Goal: Transaction & Acquisition: Purchase product/service

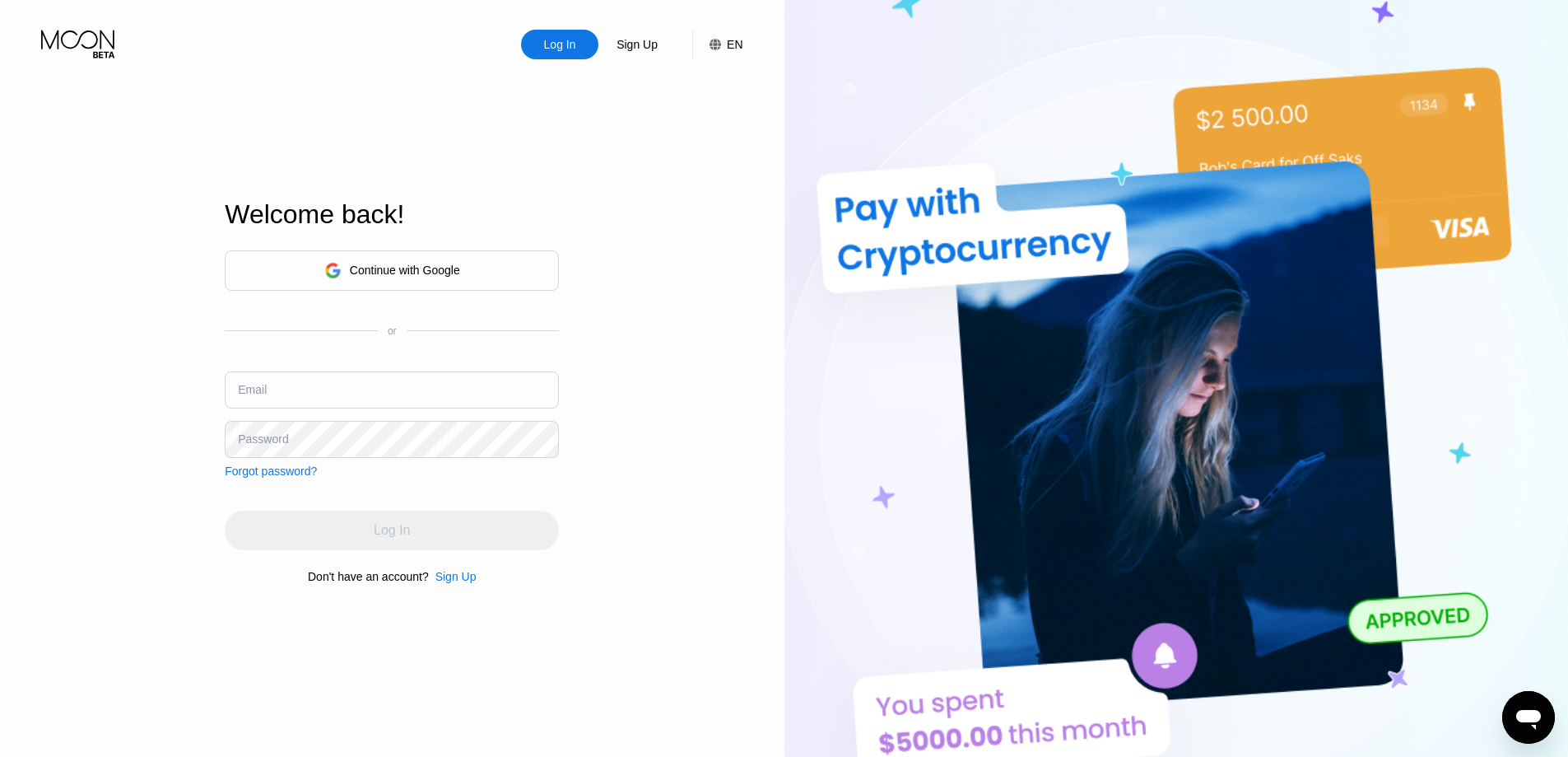
drag, startPoint x: 101, startPoint y: 436, endPoint x: 163, endPoint y: 426, distance: 62.8
click at [121, 447] on div "Log In Sign Up EN Language Select an item Save Welcome back! Continue with Goog…" at bounding box center [392, 416] width 784 height 833
click at [280, 394] on input "text" at bounding box center [392, 390] width 334 height 37
type input "[EMAIL_ADDRESS][DOMAIN_NAME]"
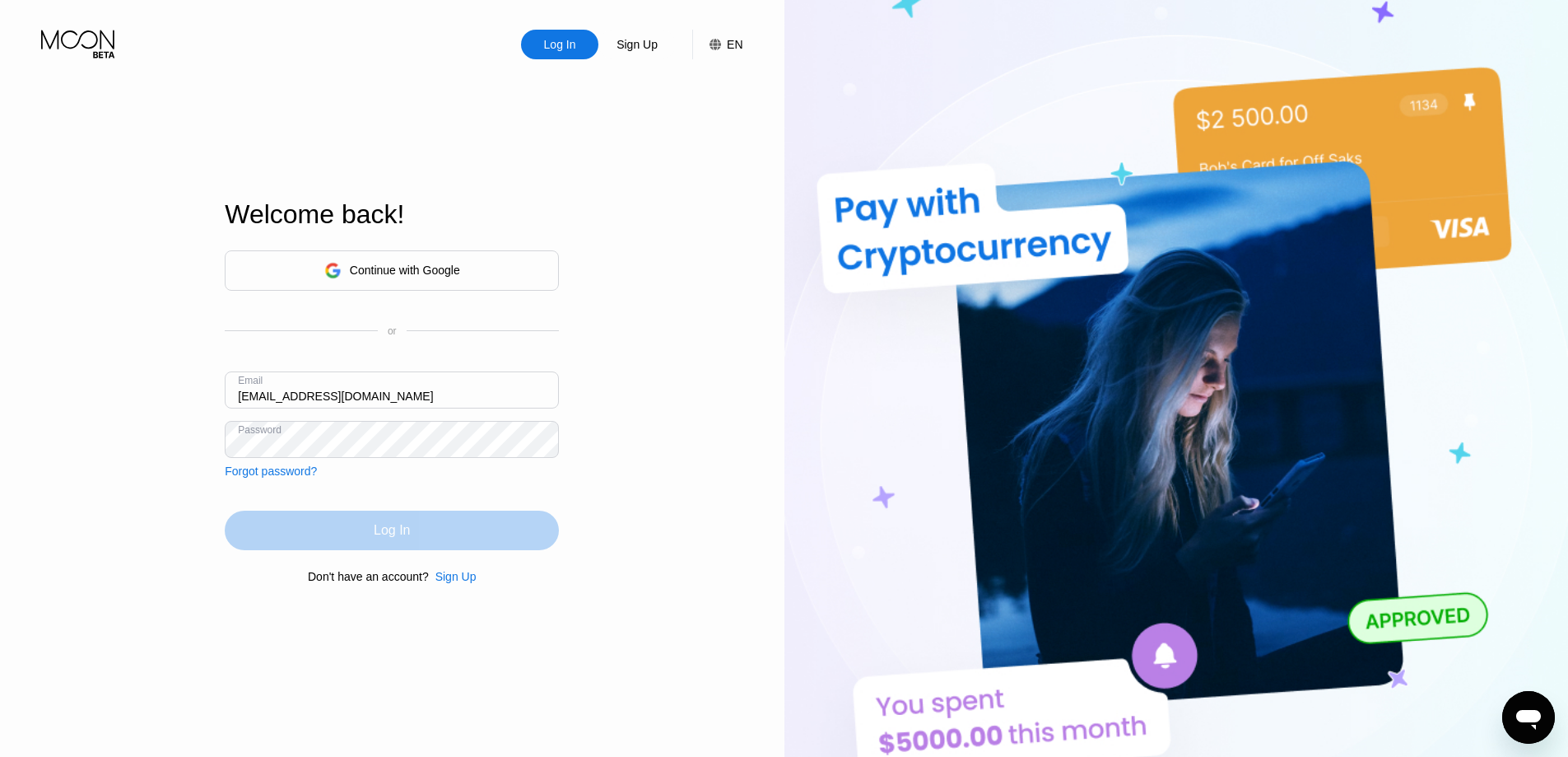
click at [390, 537] on div "Log In" at bounding box center [392, 531] width 37 height 16
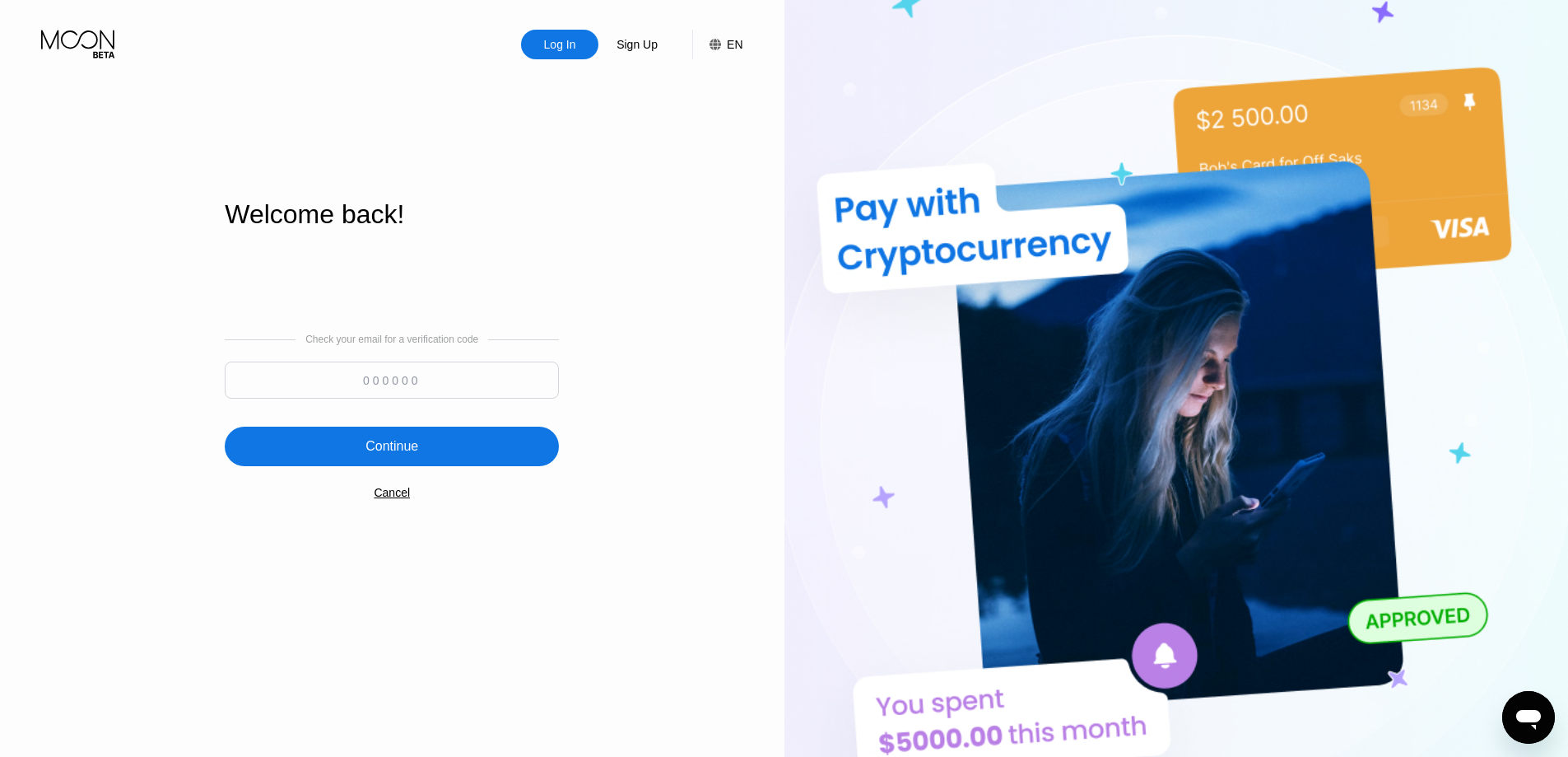
click at [372, 377] on input at bounding box center [392, 380] width 334 height 37
type input "984814"
click at [419, 437] on div "Continue" at bounding box center [392, 446] width 334 height 39
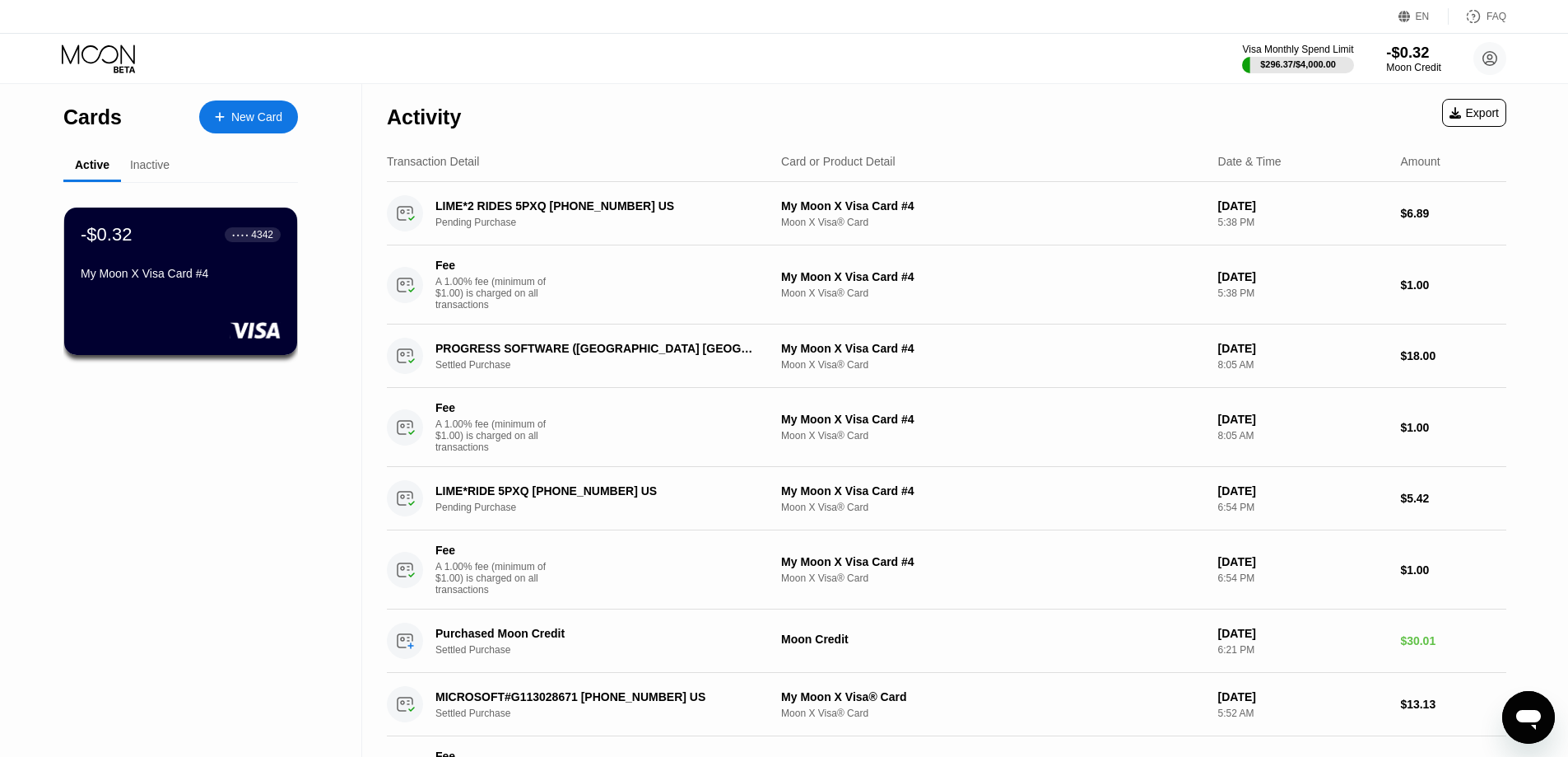
click at [1410, 58] on div "-$0.32" at bounding box center [1413, 52] width 55 height 17
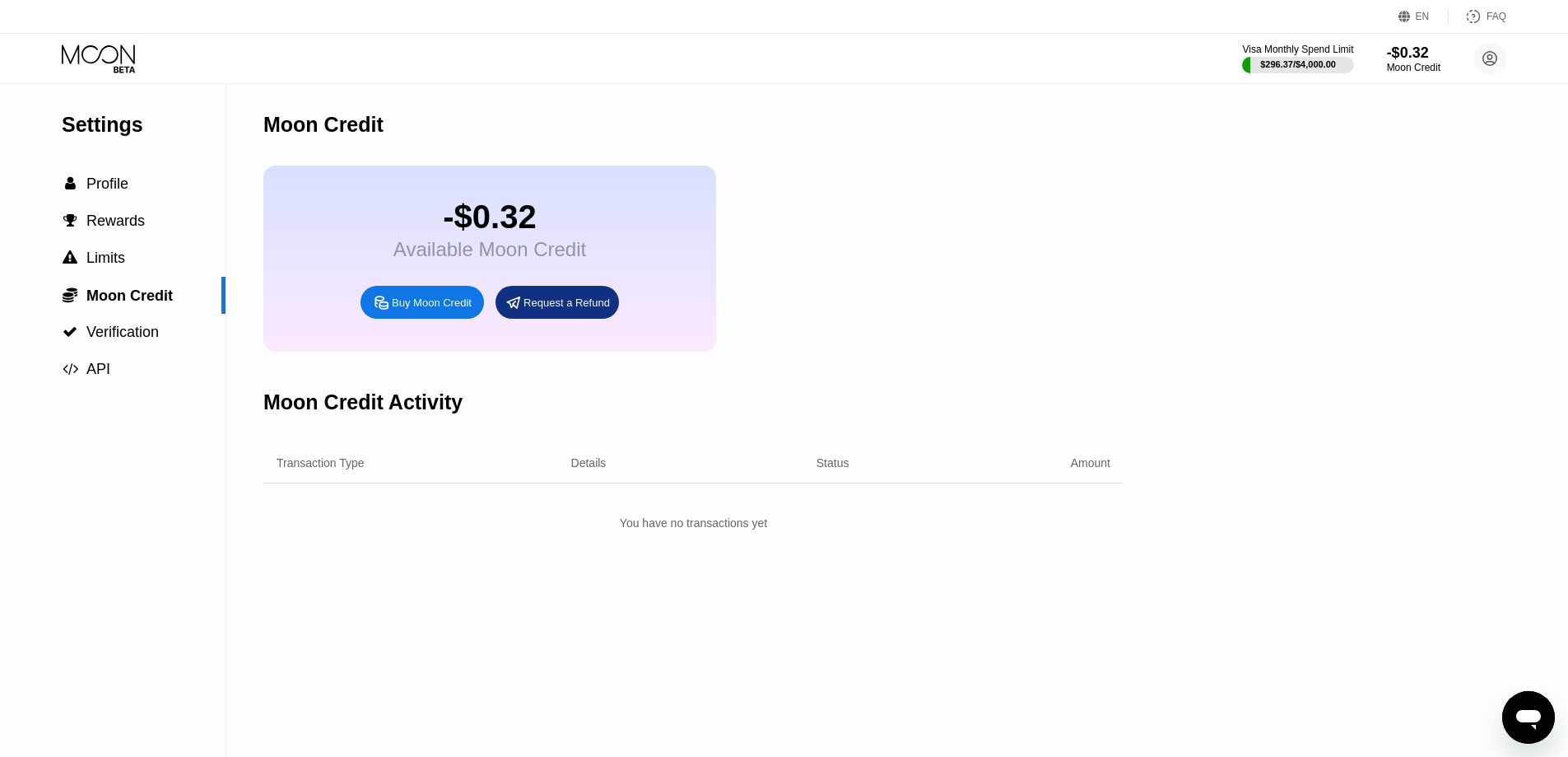
click at [411, 310] on div "Buy Moon Credit" at bounding box center [431, 302] width 79 height 14
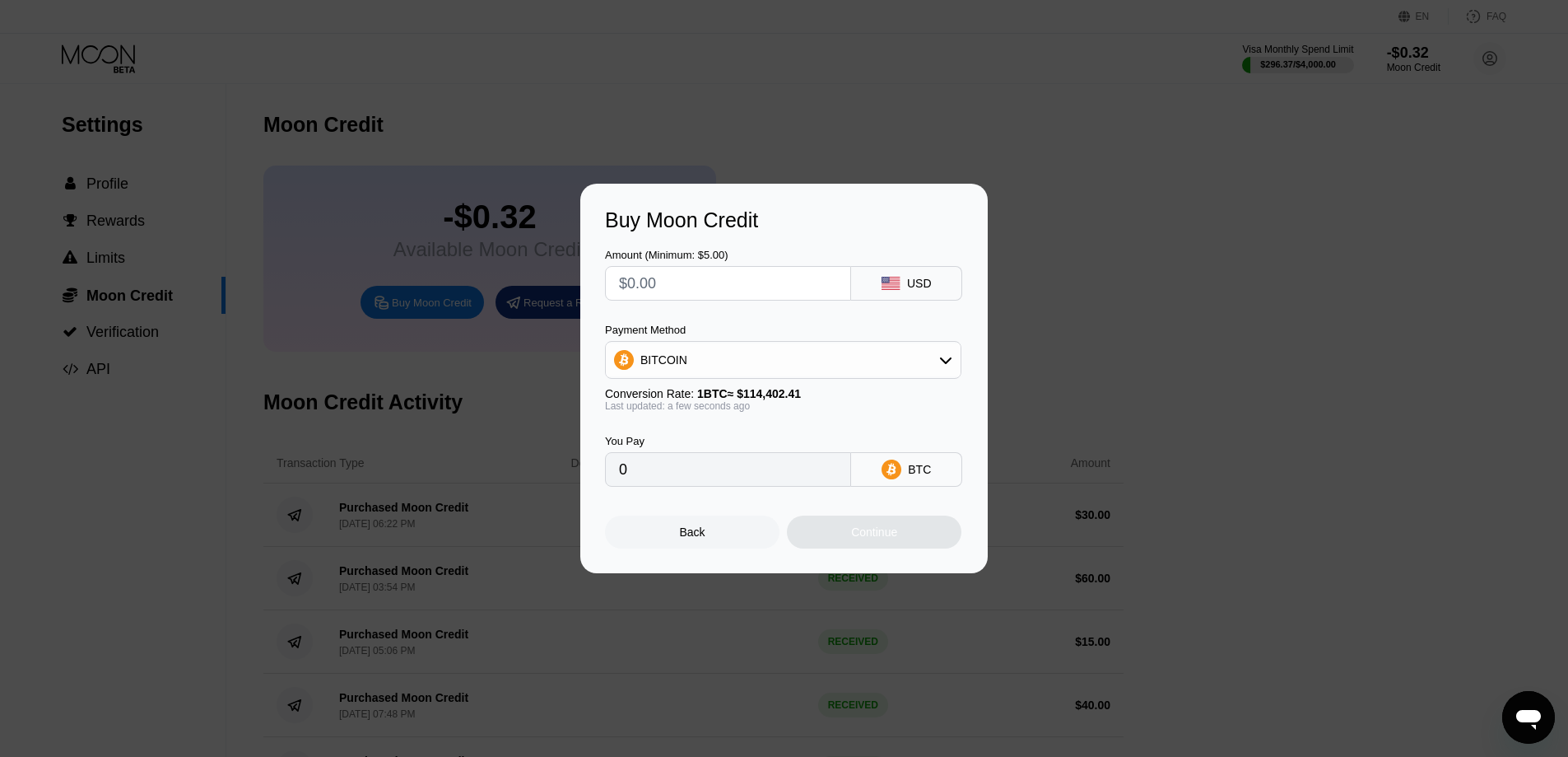
click at [657, 288] on input "text" at bounding box center [727, 283] width 218 height 33
type input "$3"
type input "0.00002623"
type input "$30"
type input "0.00026224"
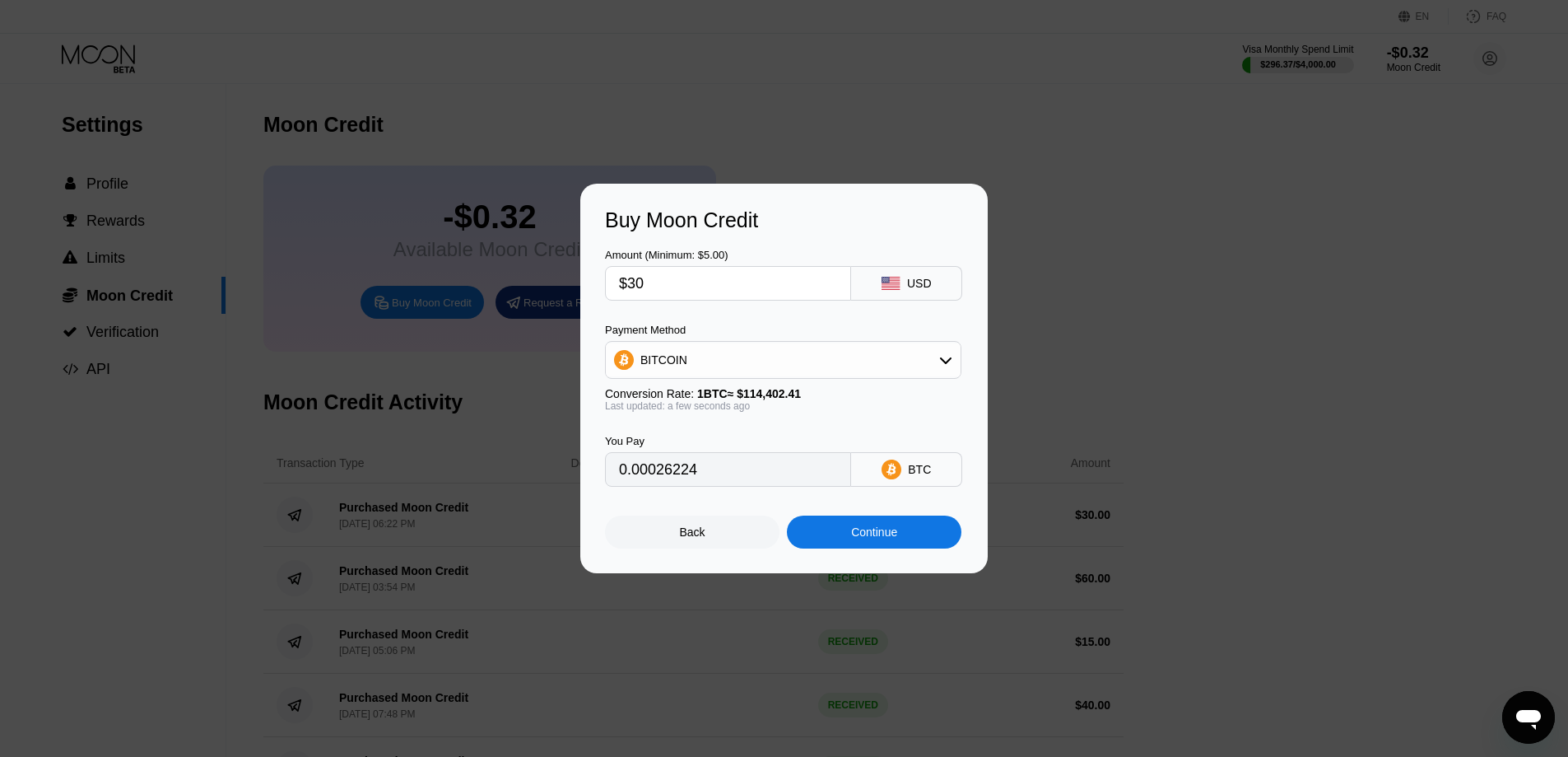
type input "$30"
click at [692, 346] on div "BITCOIN" at bounding box center [783, 360] width 355 height 33
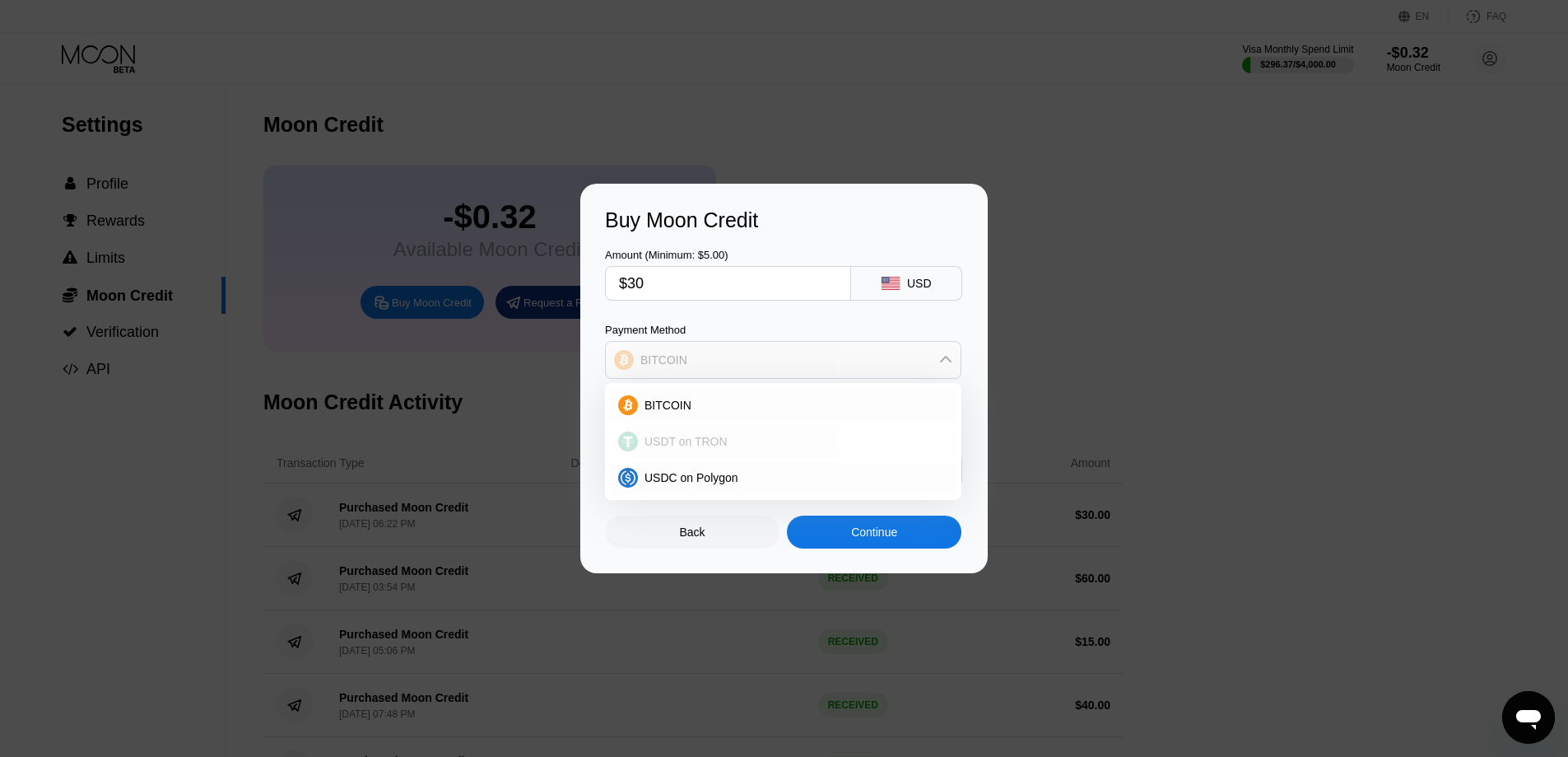
click at [695, 449] on div "USDT on TRON" at bounding box center [783, 441] width 347 height 33
type input "30.30"
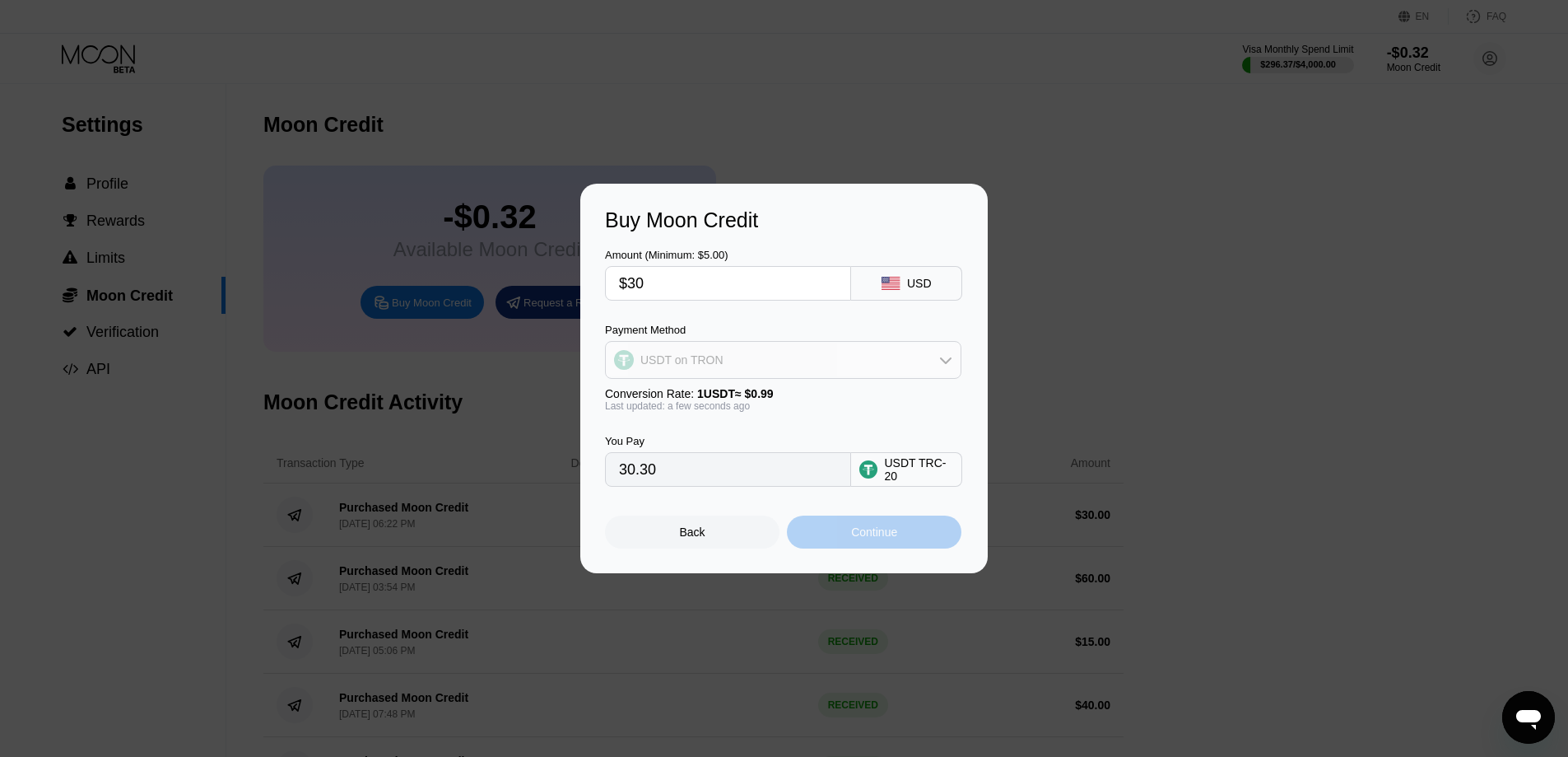
click at [843, 547] on div "Continue" at bounding box center [873, 531] width 174 height 33
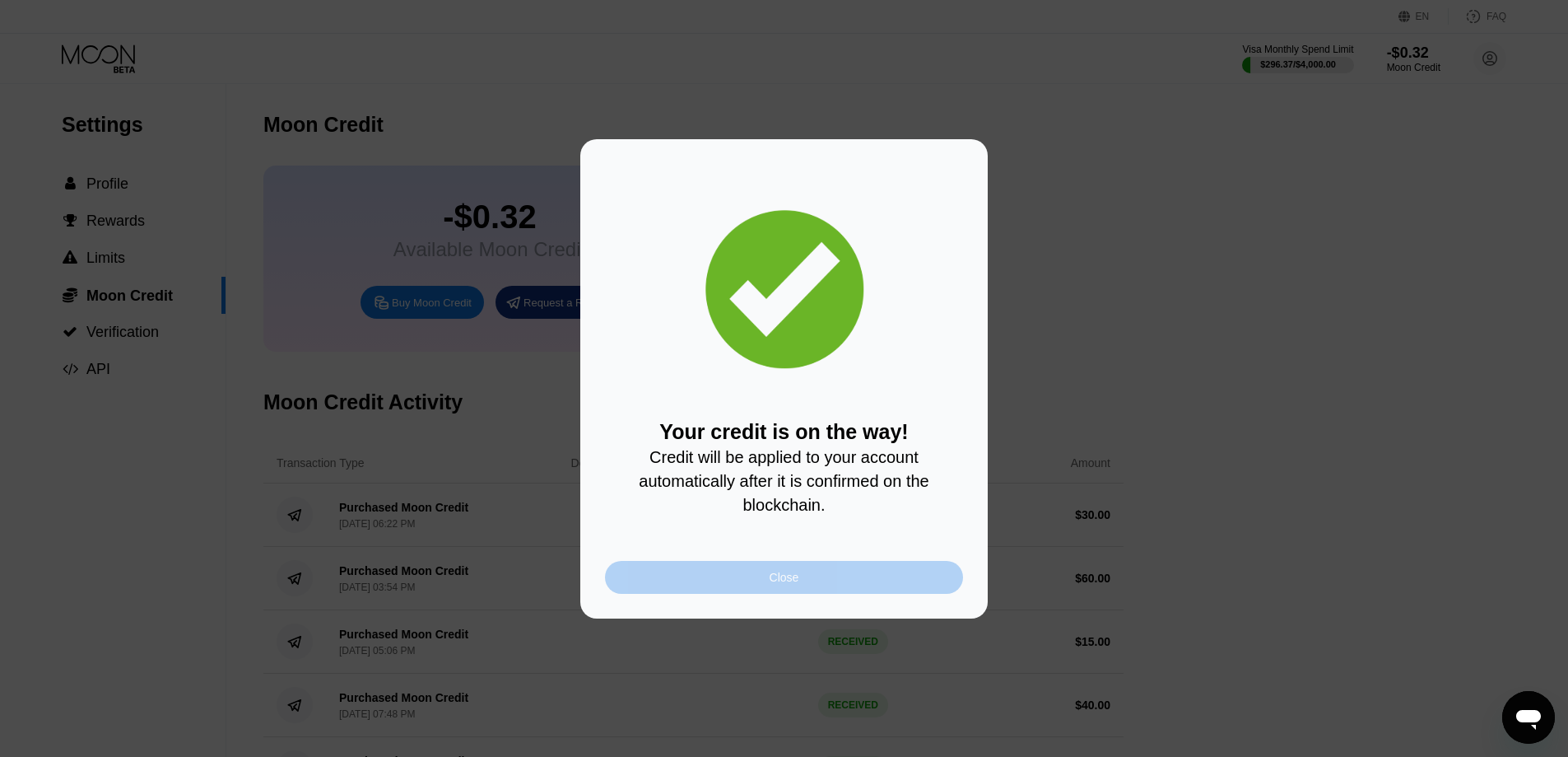
click at [787, 566] on div "Close" at bounding box center [784, 577] width 358 height 33
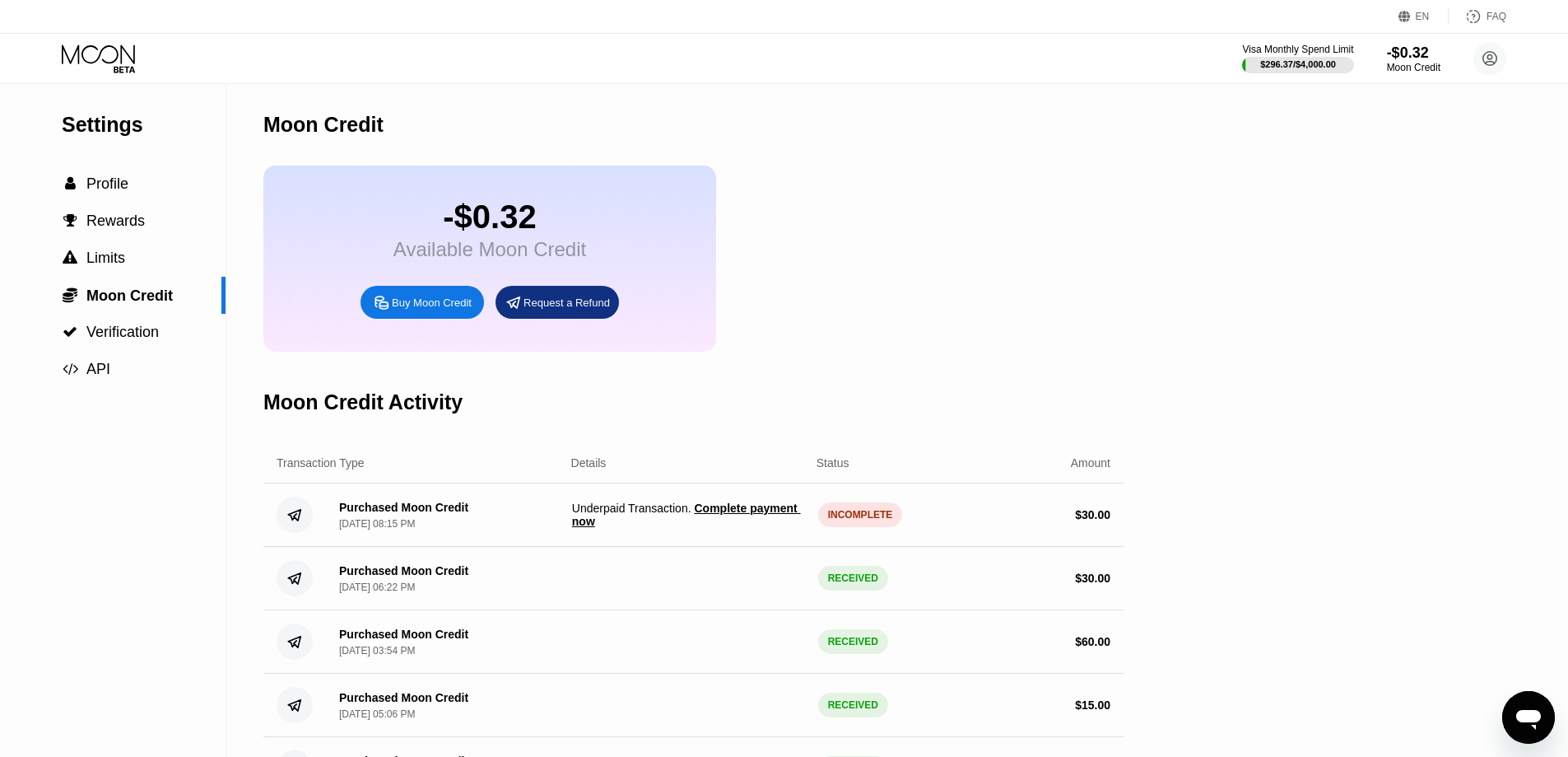
click at [740, 528] on span "Complete payment now" at bounding box center [686, 514] width 229 height 26
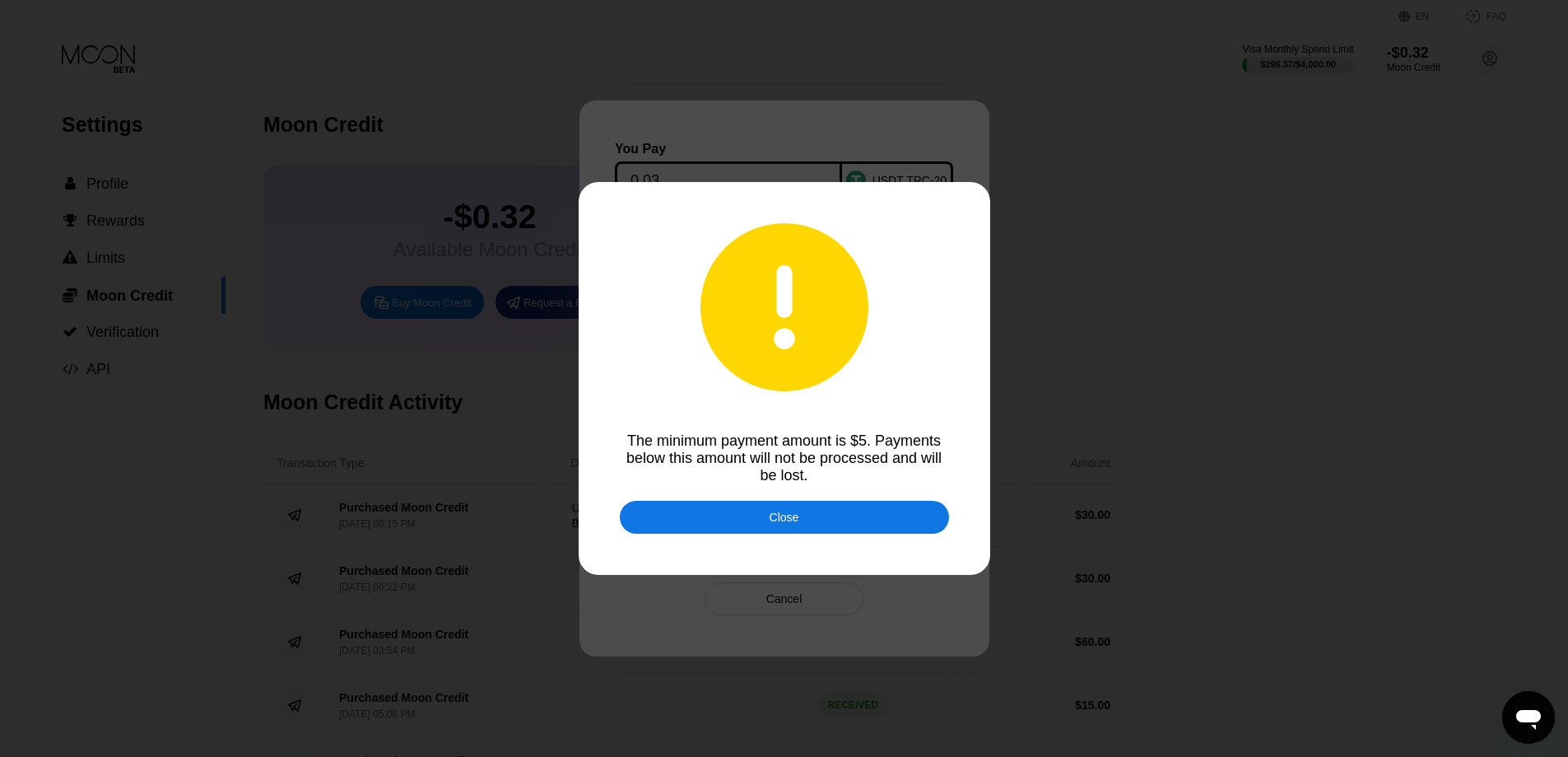
click at [799, 515] on div "Close" at bounding box center [784, 517] width 329 height 33
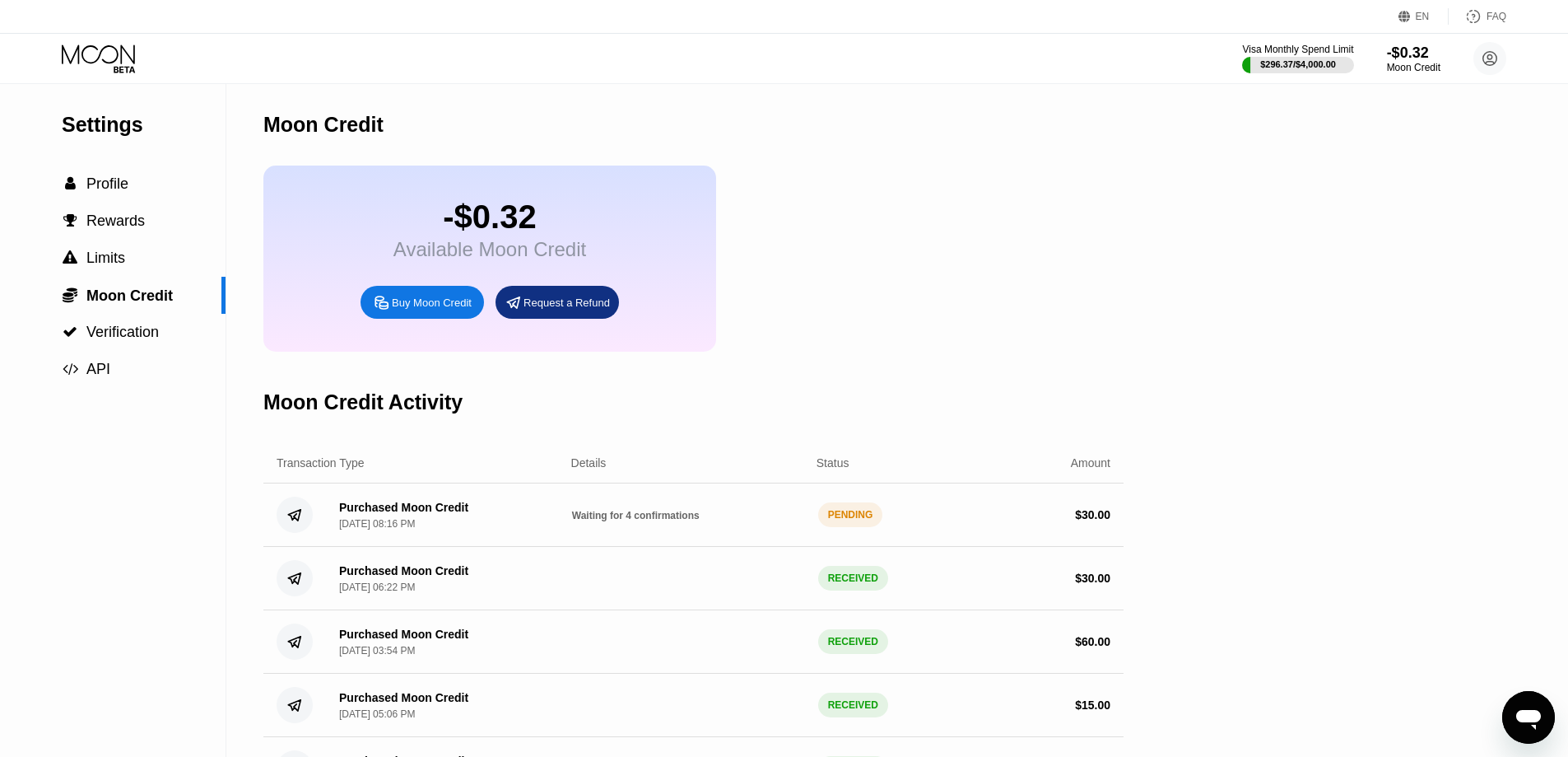
click at [667, 509] on div "Purchased Moon Credit Sep 21, 2025, 08:16 PM Waiting for 4 confirmations PENDIN…" at bounding box center [694, 514] width 860 height 63
click at [663, 521] on span "Waiting for 4 confirmations" at bounding box center [636, 515] width 128 height 12
click at [660, 521] on span "Waiting for 4 confirmations" at bounding box center [636, 515] width 128 height 12
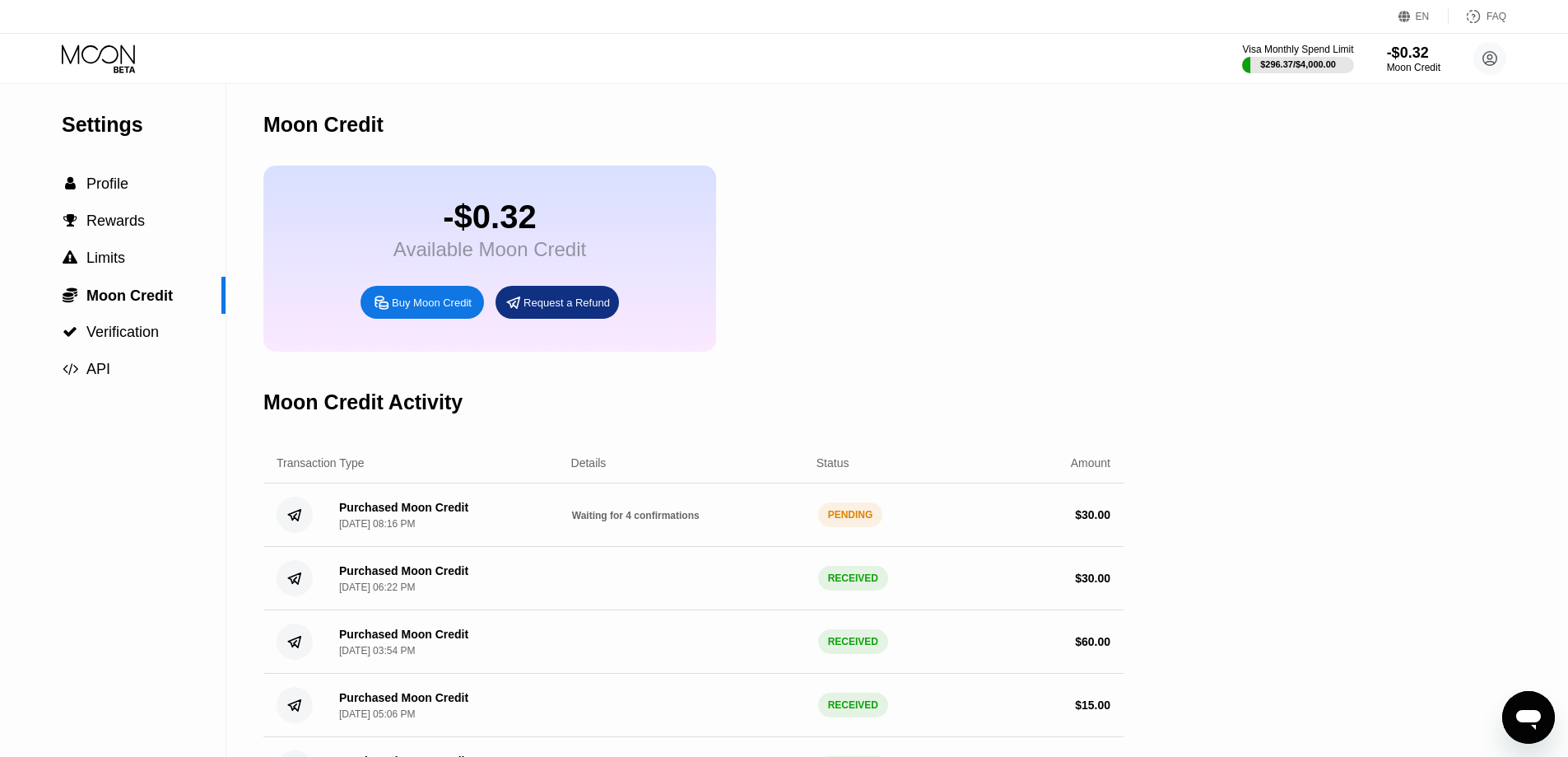
click at [660, 521] on span "Waiting for 4 confirmations" at bounding box center [636, 515] width 128 height 12
click at [981, 272] on div "-$0.32 Available Moon Credit Buy Moon Credit Request a Refund" at bounding box center [694, 258] width 860 height 186
click at [647, 542] on div "Purchased Moon Credit Sep 21, 2025, 08:16 PM Waiting for 4 confirmations PENDIN…" at bounding box center [694, 514] width 860 height 63
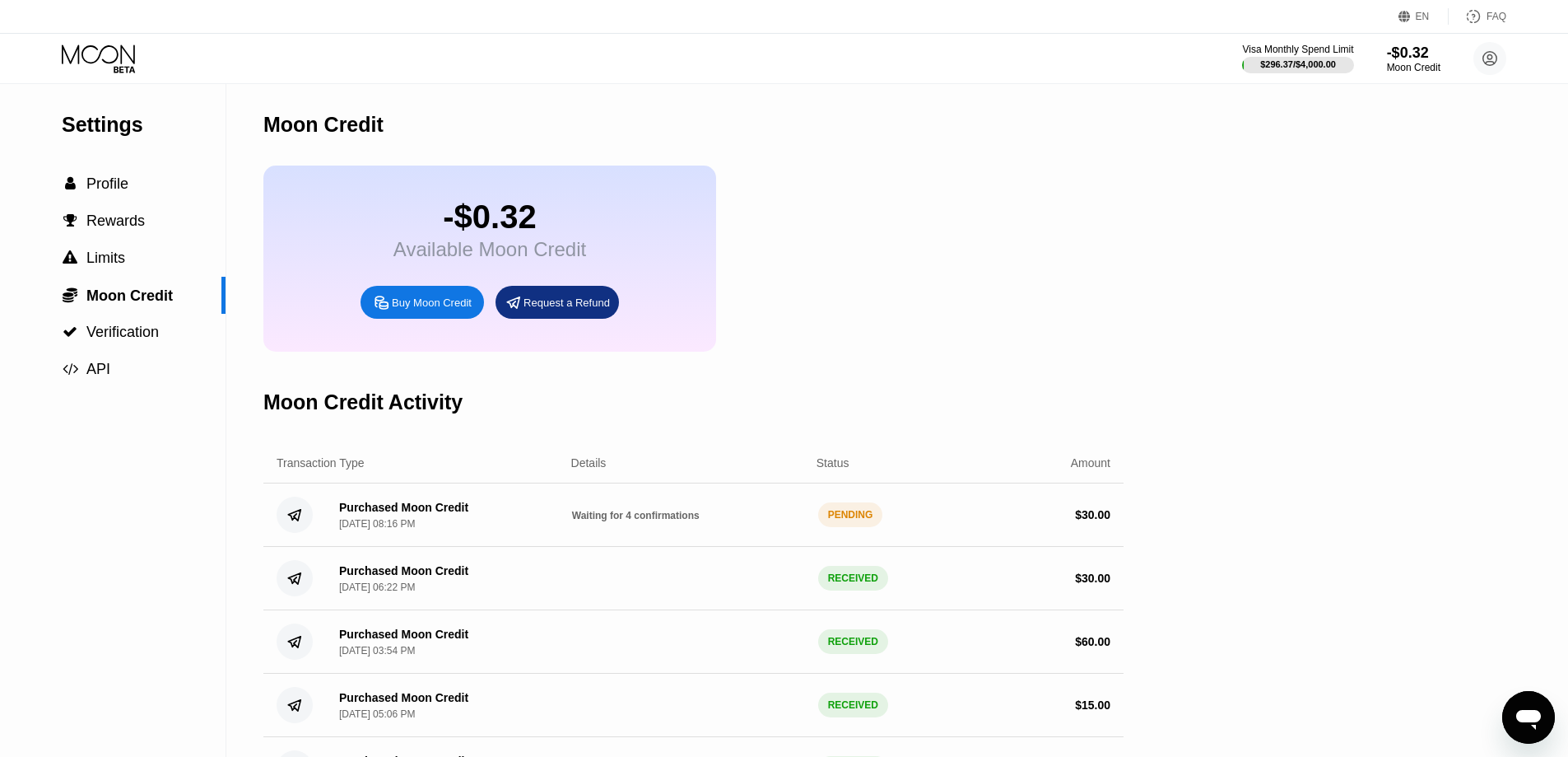
click at [647, 542] on div "Purchased Moon Credit Sep 21, 2025, 08:16 PM Waiting for 4 confirmations PENDIN…" at bounding box center [694, 514] width 860 height 63
click at [639, 521] on span "Waiting for 4 confirmations" at bounding box center [636, 515] width 128 height 12
drag, startPoint x: 639, startPoint y: 534, endPoint x: 513, endPoint y: 514, distance: 127.6
click at [638, 521] on span "Waiting for 4 confirmations" at bounding box center [636, 515] width 128 height 12
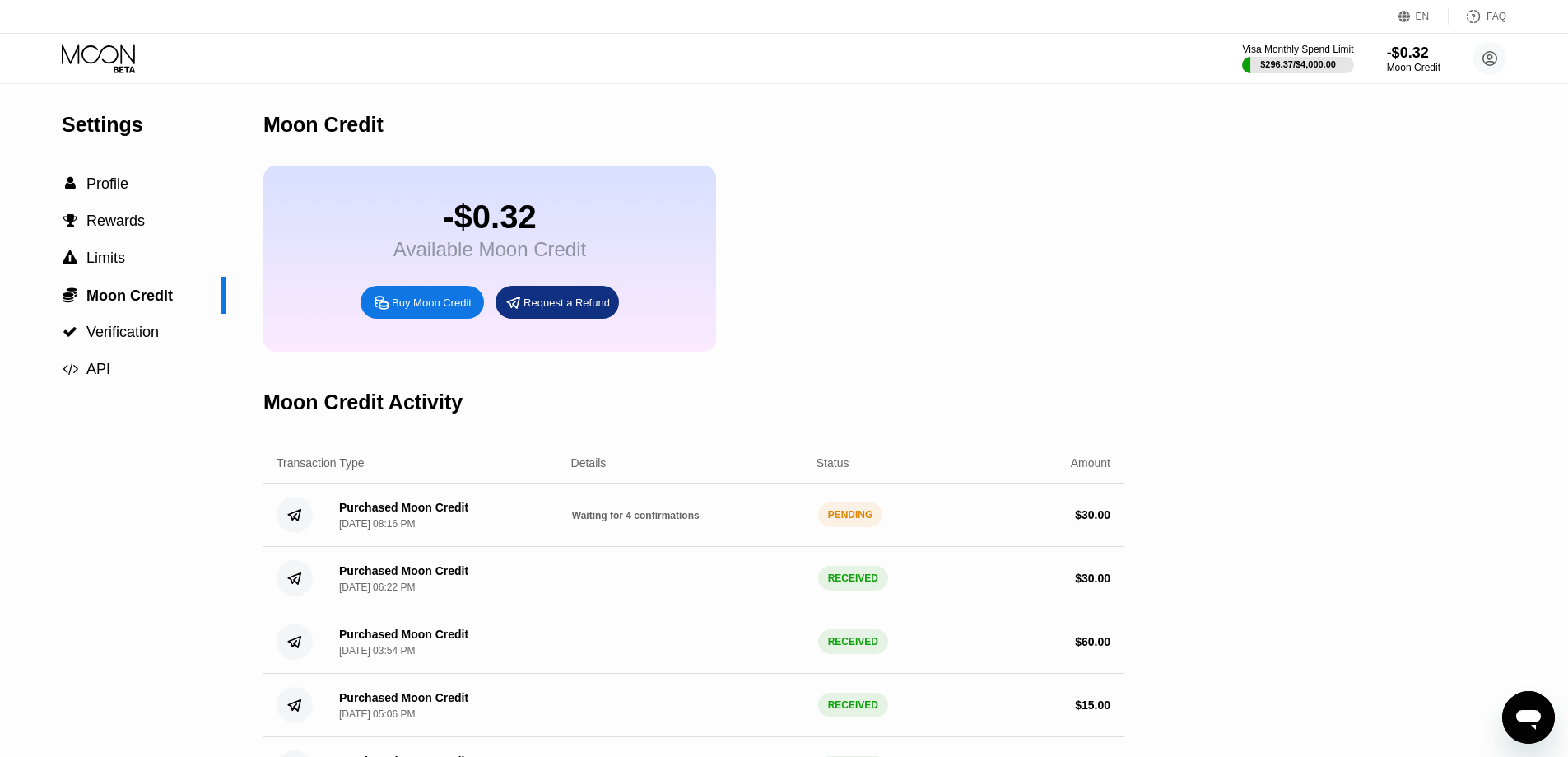
click at [402, 526] on div "Purchased Moon Credit Sep 21, 2025, 08:16 PM Waiting for 4 confirmations PENDIN…" at bounding box center [694, 514] width 860 height 63
click at [402, 514] on div "Purchased Moon Credit" at bounding box center [403, 507] width 130 height 13
click at [403, 514] on div "Purchased Moon Credit" at bounding box center [403, 507] width 130 height 13
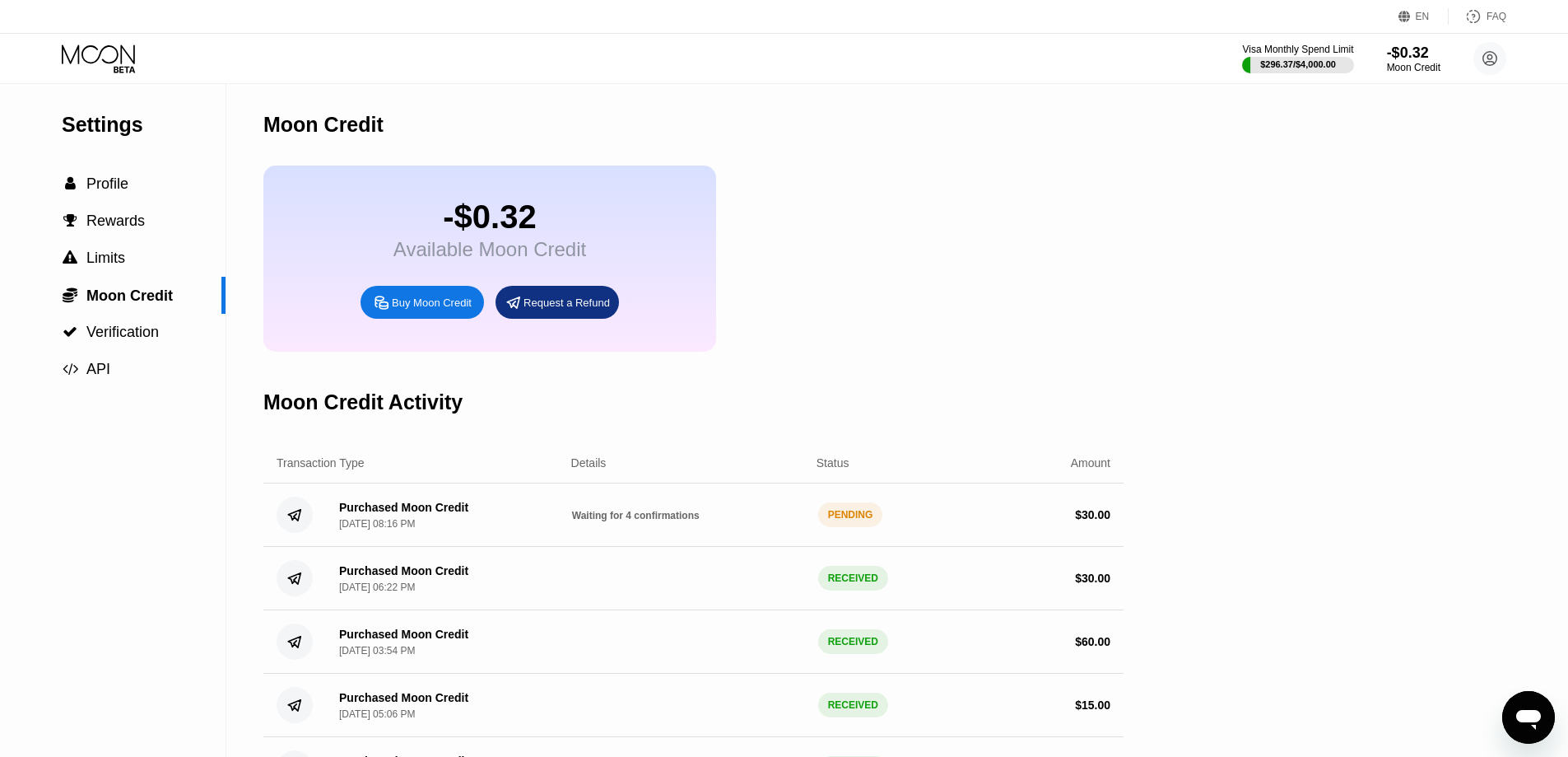
click at [406, 547] on div "Purchased Moon Credit Sep 21, 2025, 08:16 PM Waiting for 4 confirmations PENDIN…" at bounding box center [694, 514] width 860 height 63
drag, startPoint x: 1079, startPoint y: 541, endPoint x: 1130, endPoint y: 548, distance: 51.5
click at [1110, 540] on div "Purchased Moon Credit Sep 21, 2025, 08:16 PM Waiting for 4 confirmations PENDIN…" at bounding box center [694, 514] width 860 height 63
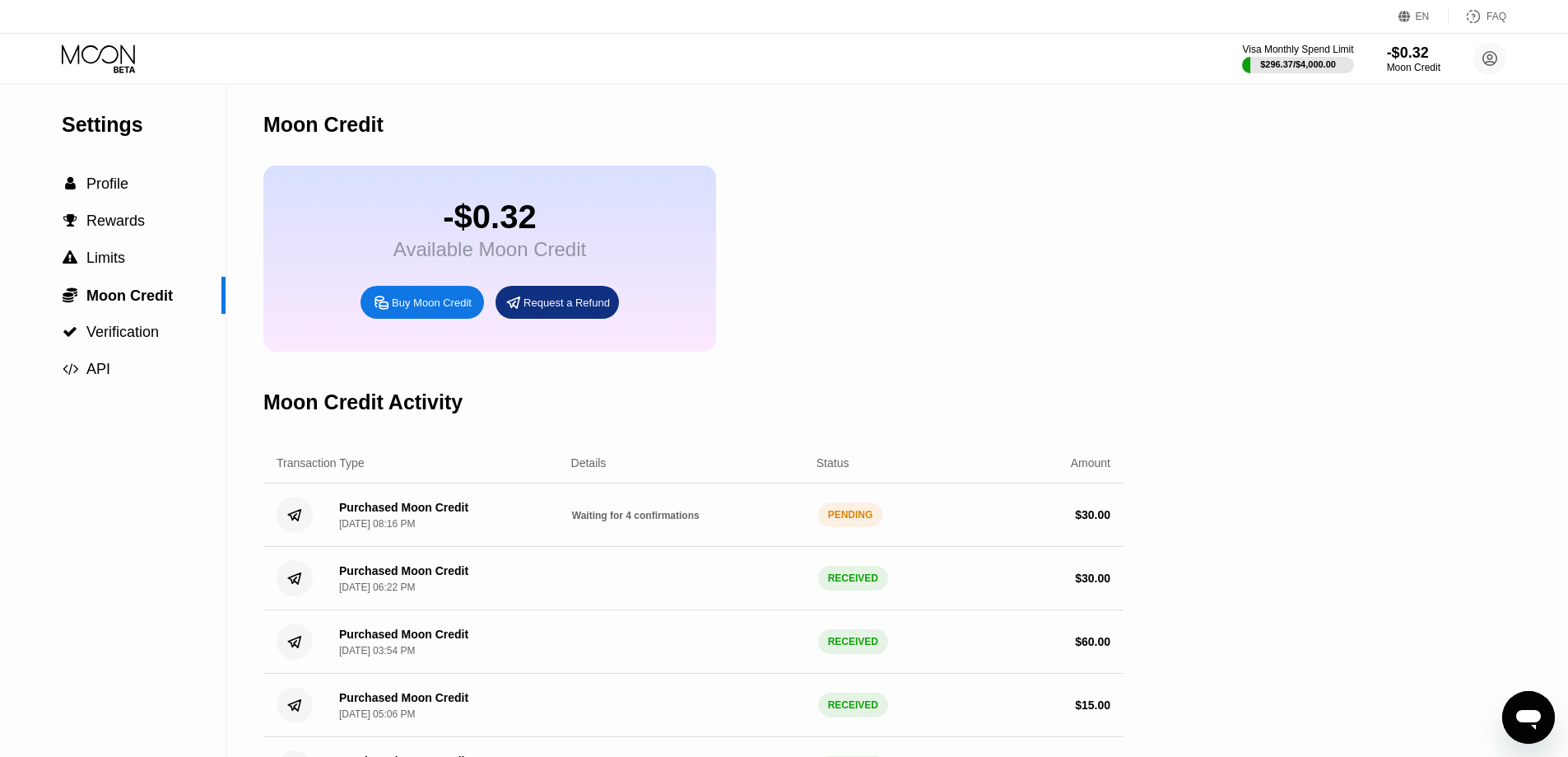
drag, startPoint x: 599, startPoint y: 547, endPoint x: 239, endPoint y: 0, distance: 654.8
